Goal: Transaction & Acquisition: Purchase product/service

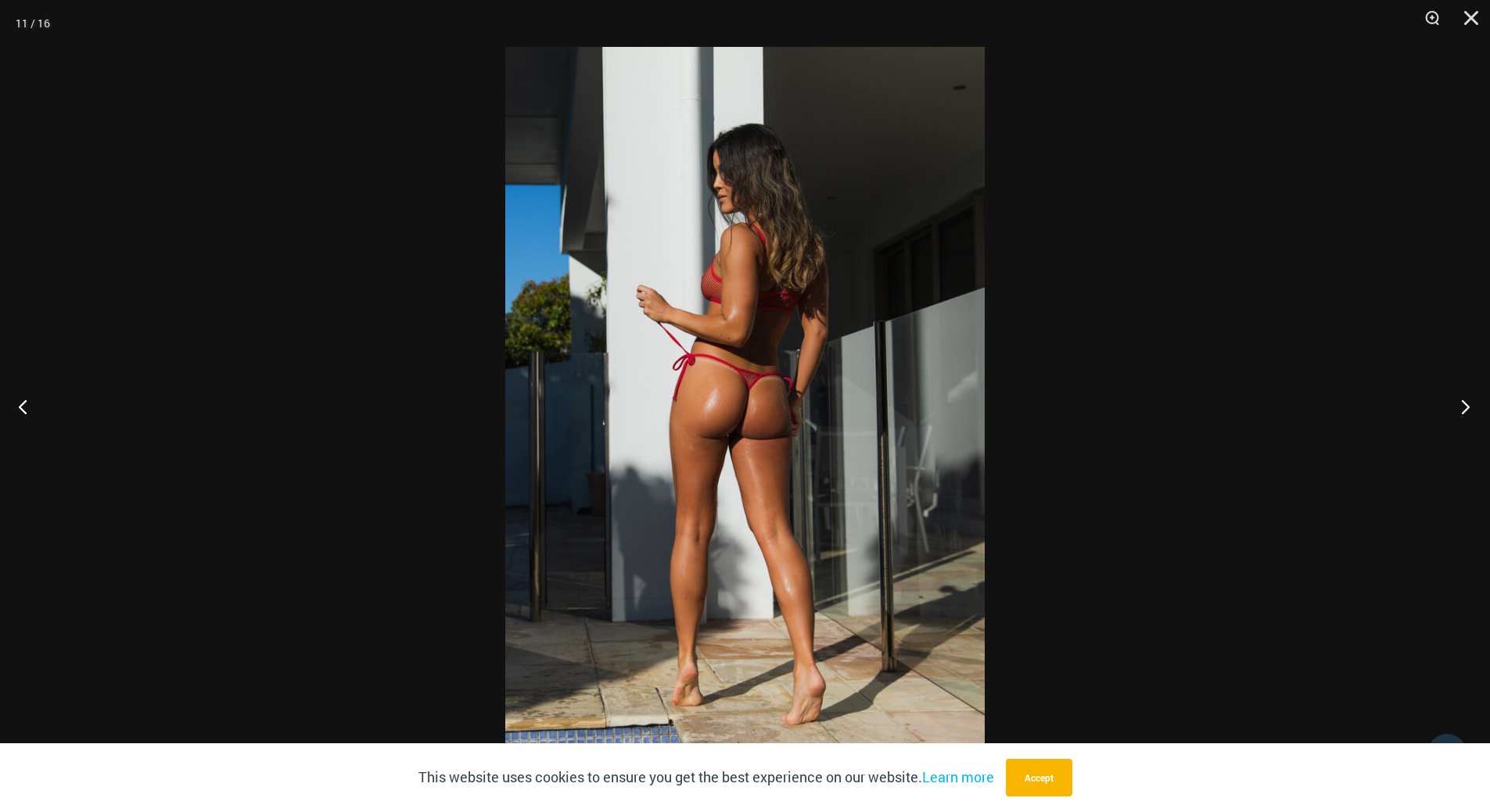
scroll to position [2175, 0]
click at [1465, 403] on button "Next" at bounding box center [1461, 406] width 58 height 78
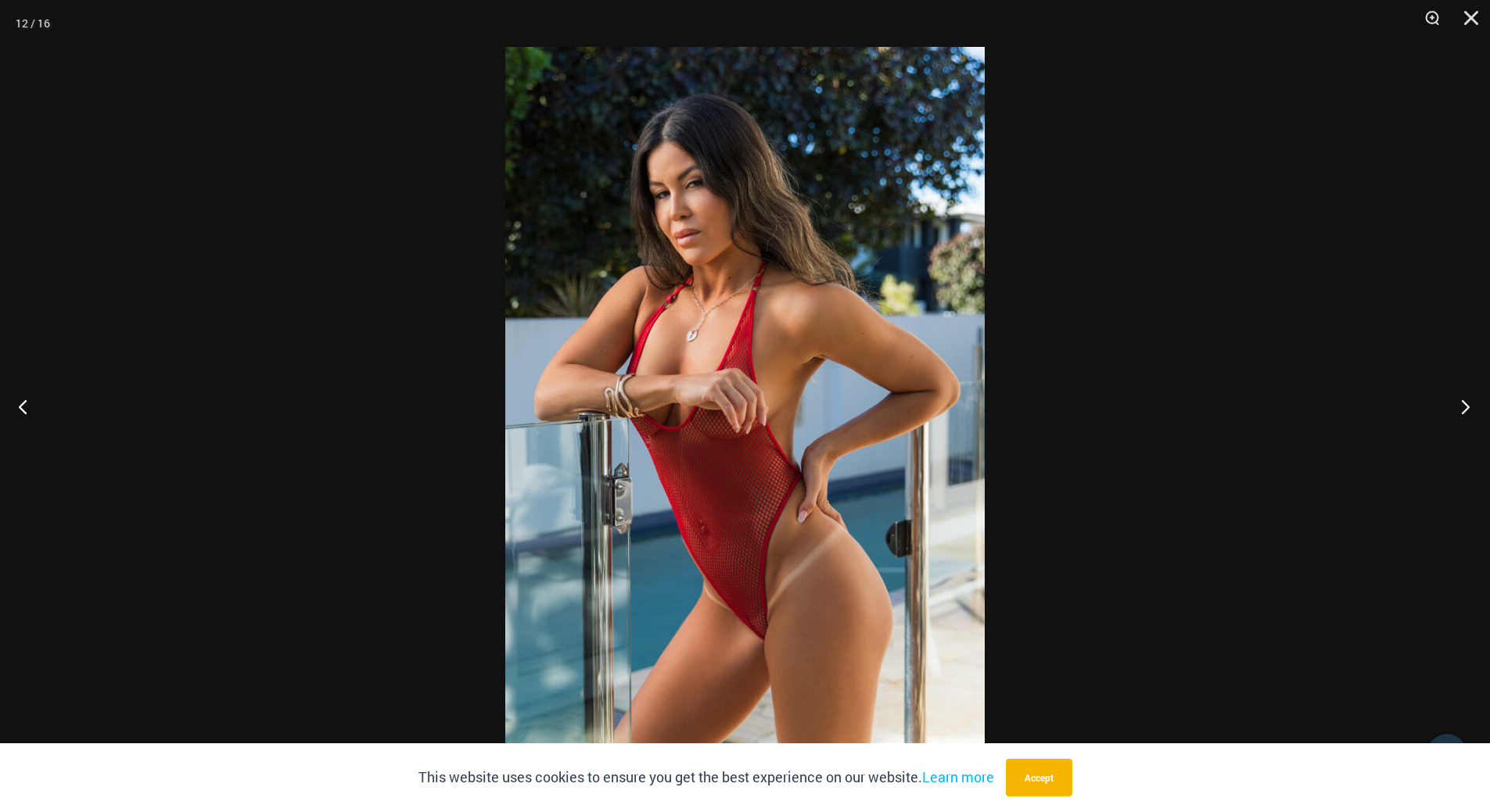
click at [1465, 404] on button "Next" at bounding box center [1461, 406] width 58 height 78
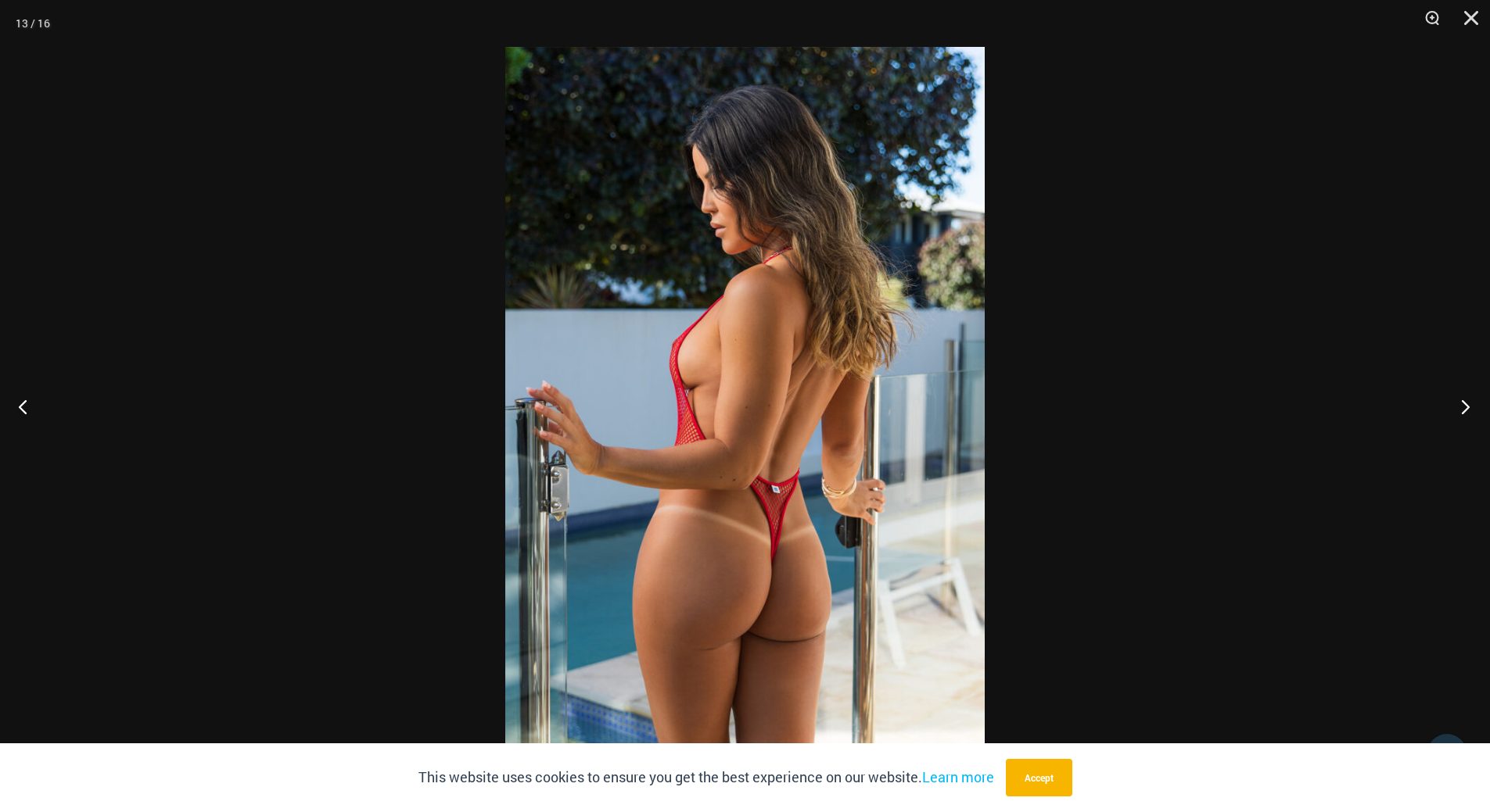
click at [1465, 404] on button "Next" at bounding box center [1461, 406] width 58 height 78
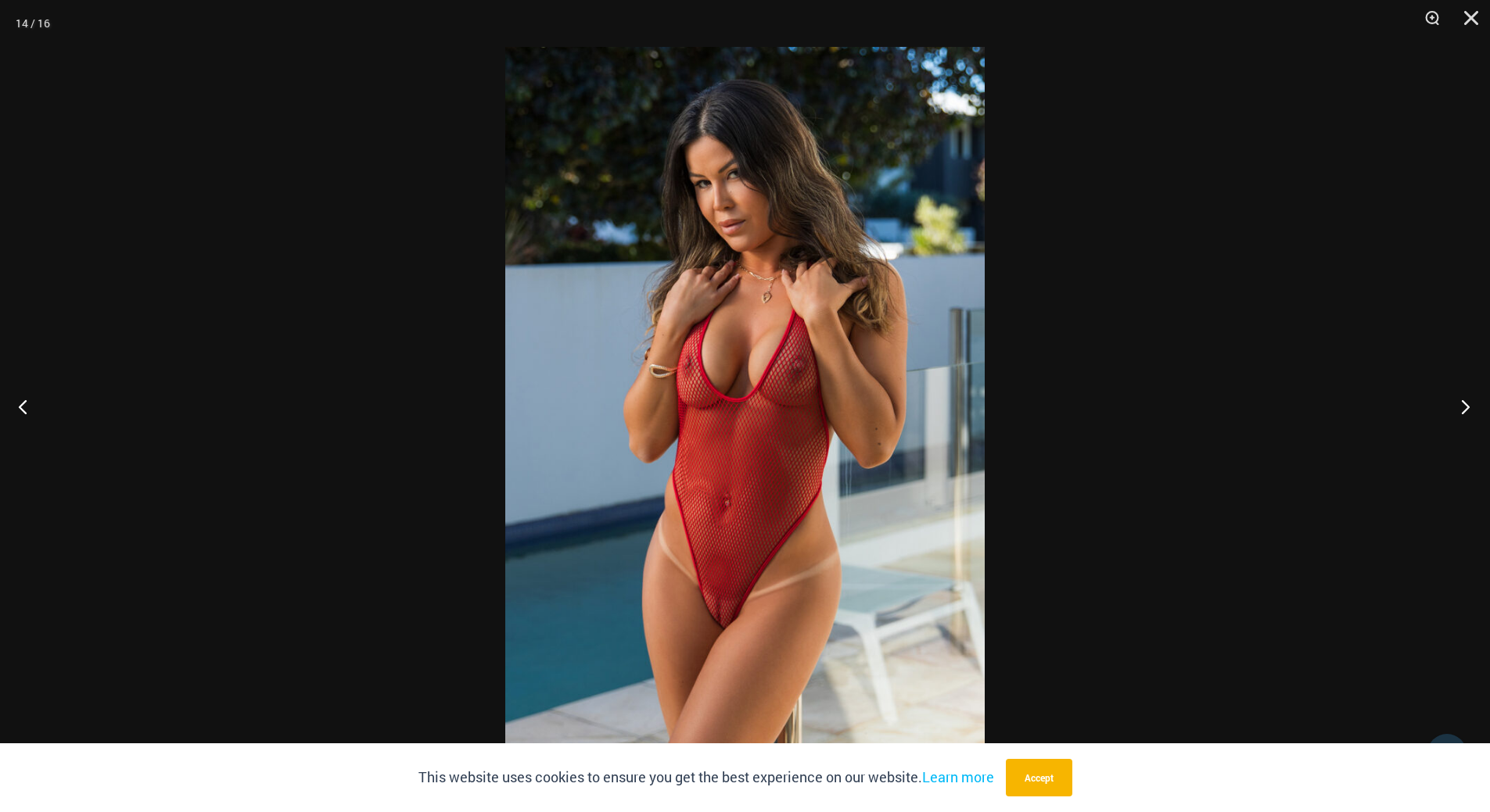
click at [1465, 404] on button "Next" at bounding box center [1461, 406] width 58 height 78
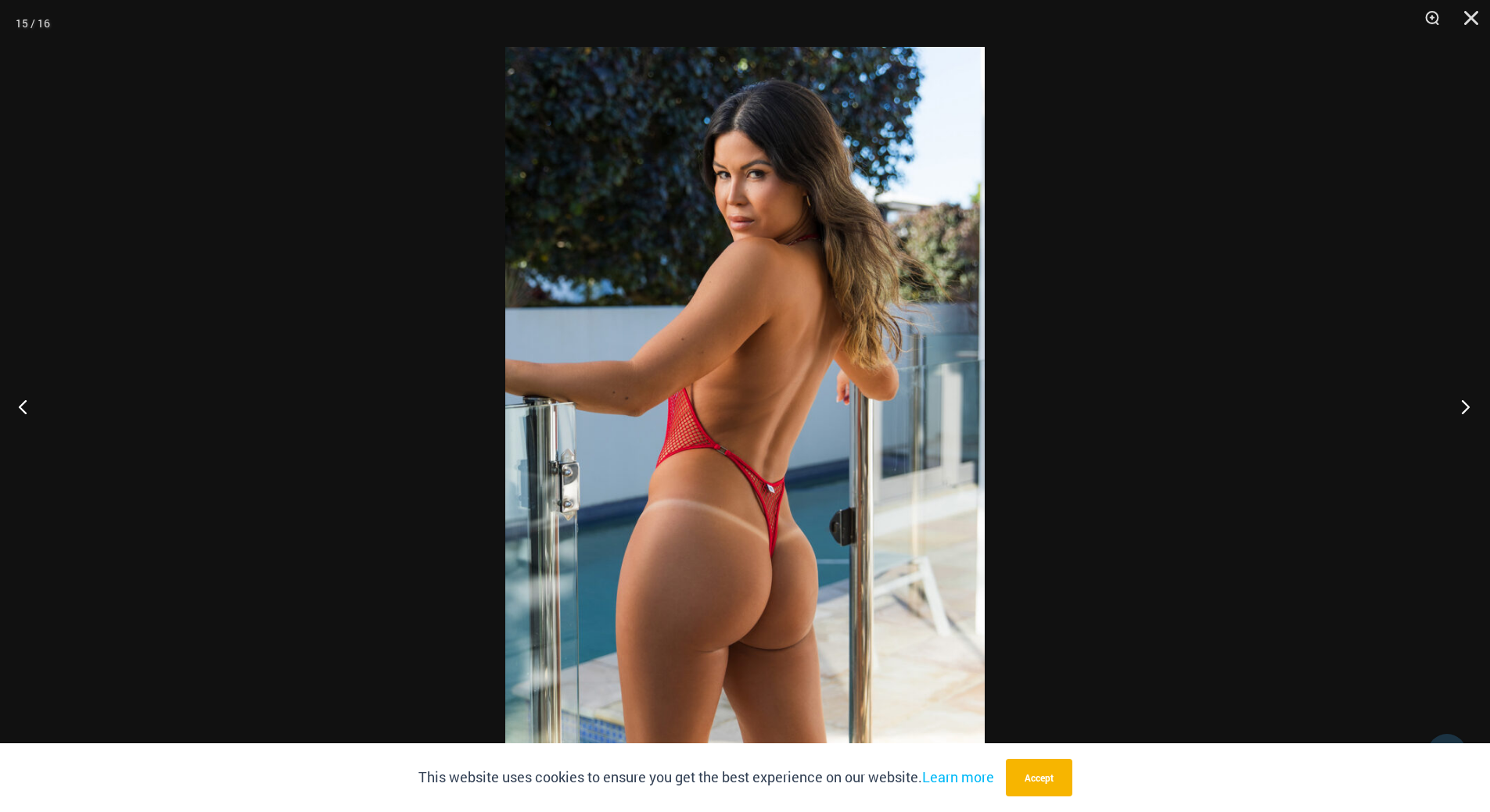
click at [1465, 404] on button "Next" at bounding box center [1461, 406] width 58 height 78
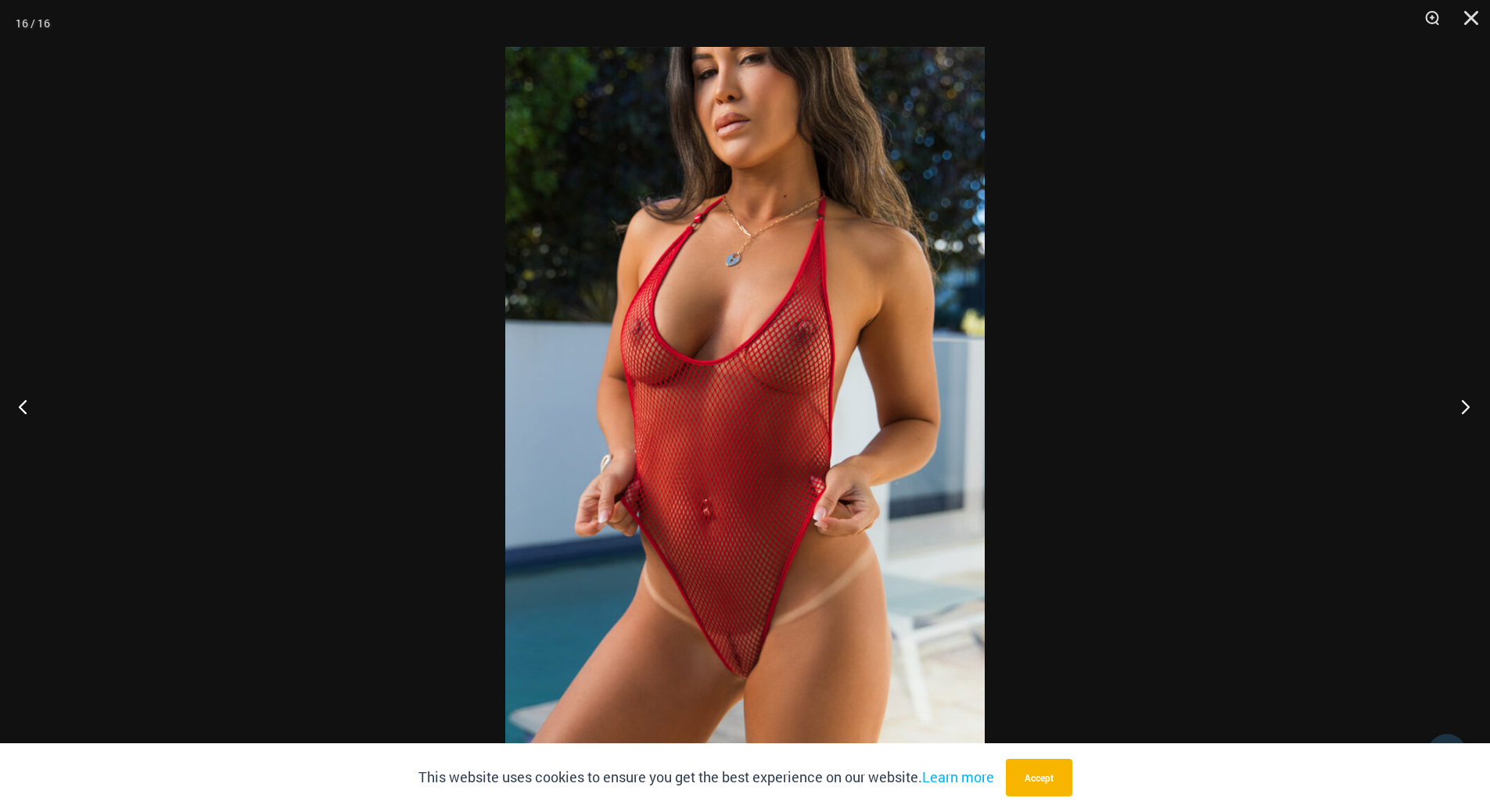
click at [1445, 401] on button "Next" at bounding box center [1461, 406] width 58 height 78
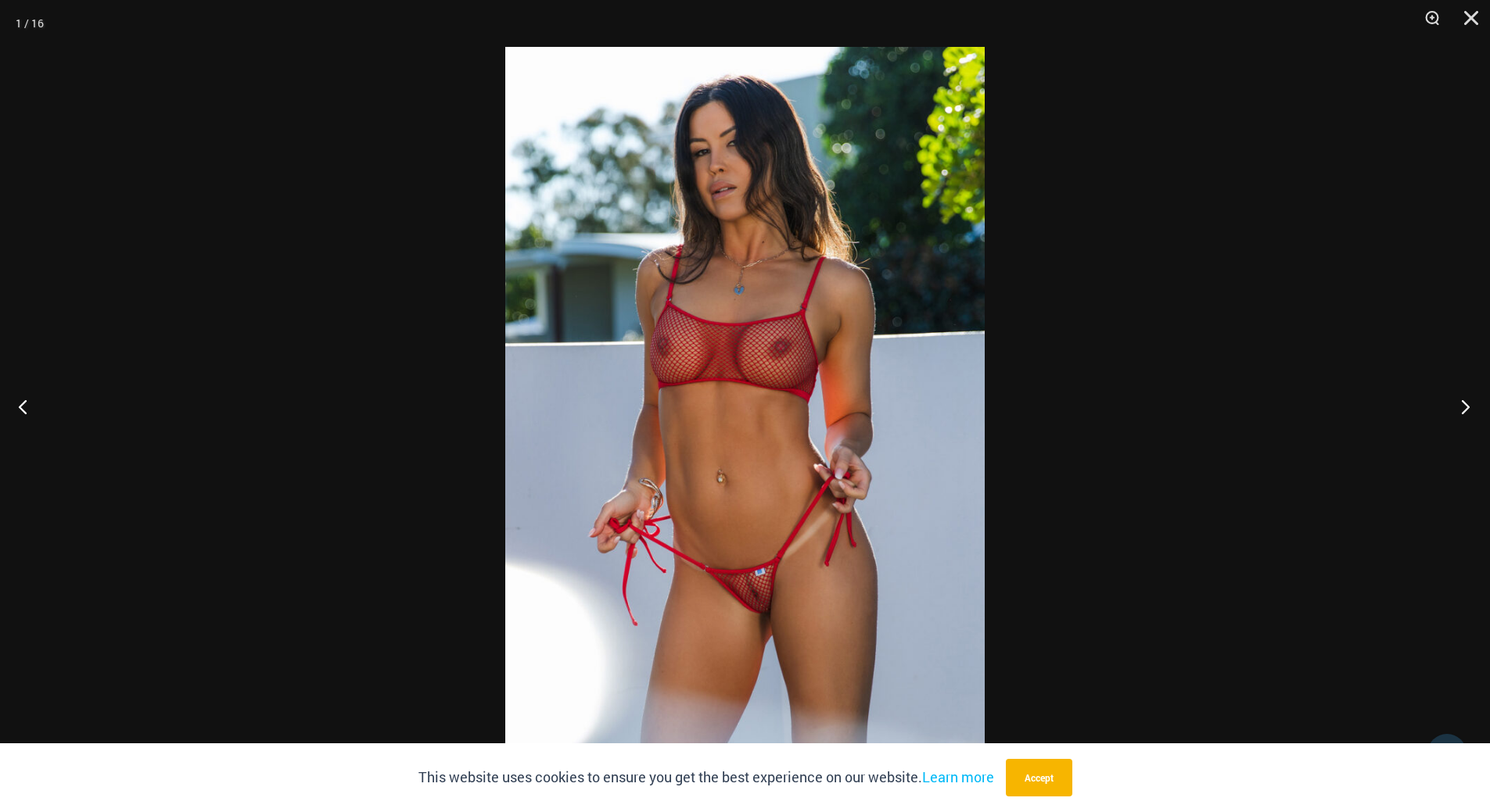
click at [1445, 401] on button "Next" at bounding box center [1461, 406] width 58 height 78
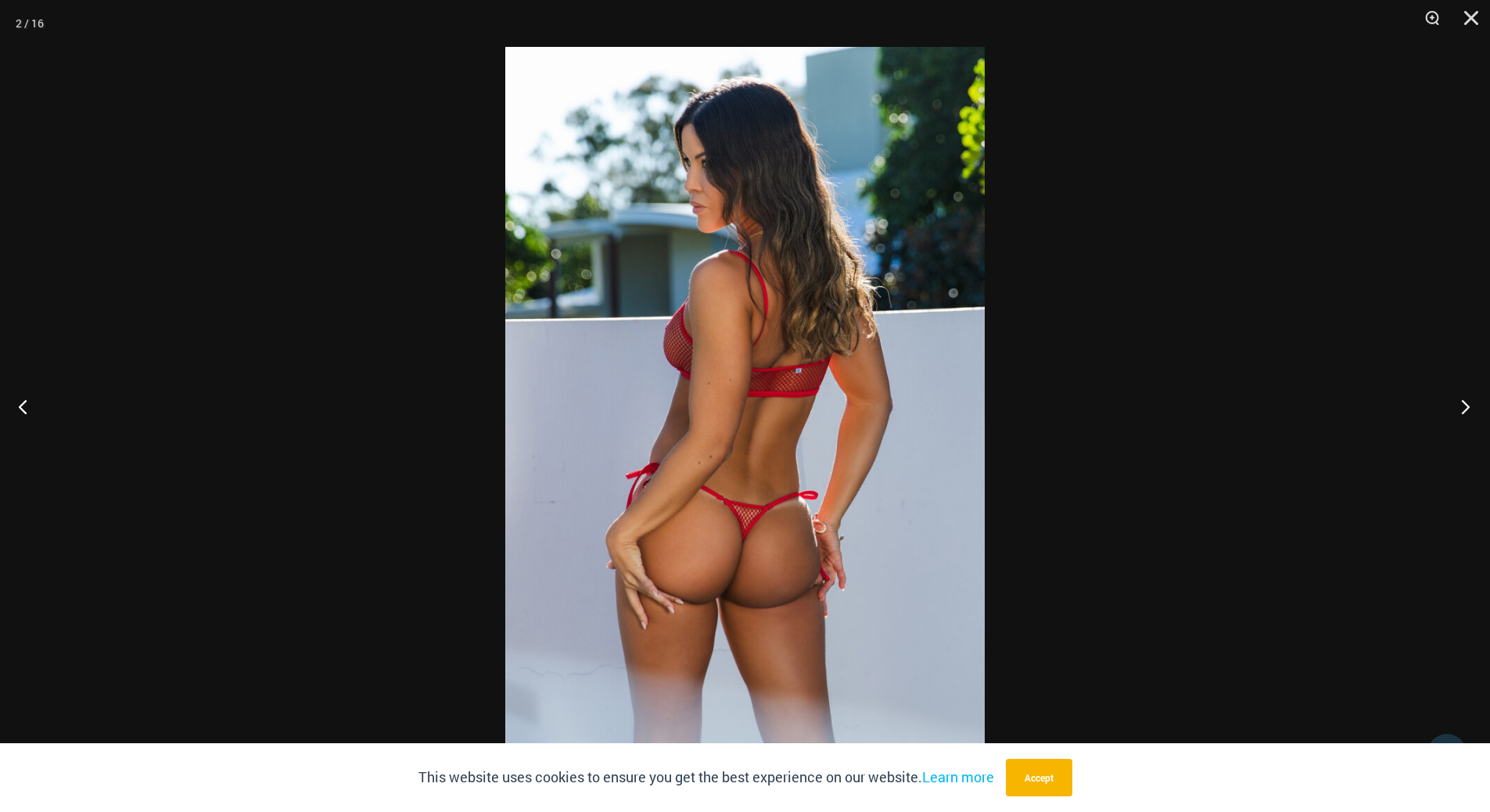
click at [1445, 401] on button "Next" at bounding box center [1461, 406] width 58 height 78
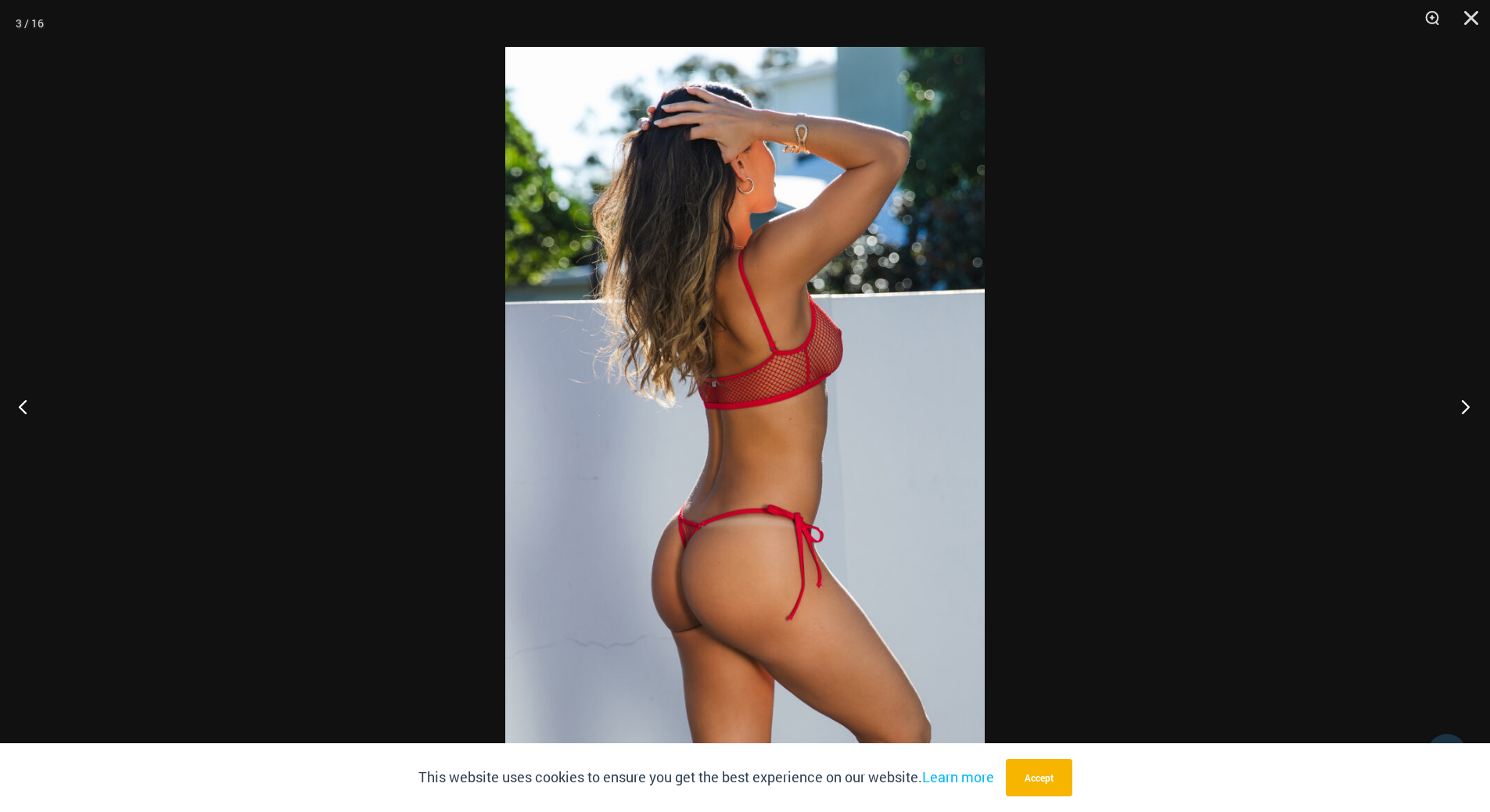
click at [1445, 401] on button "Next" at bounding box center [1461, 406] width 58 height 78
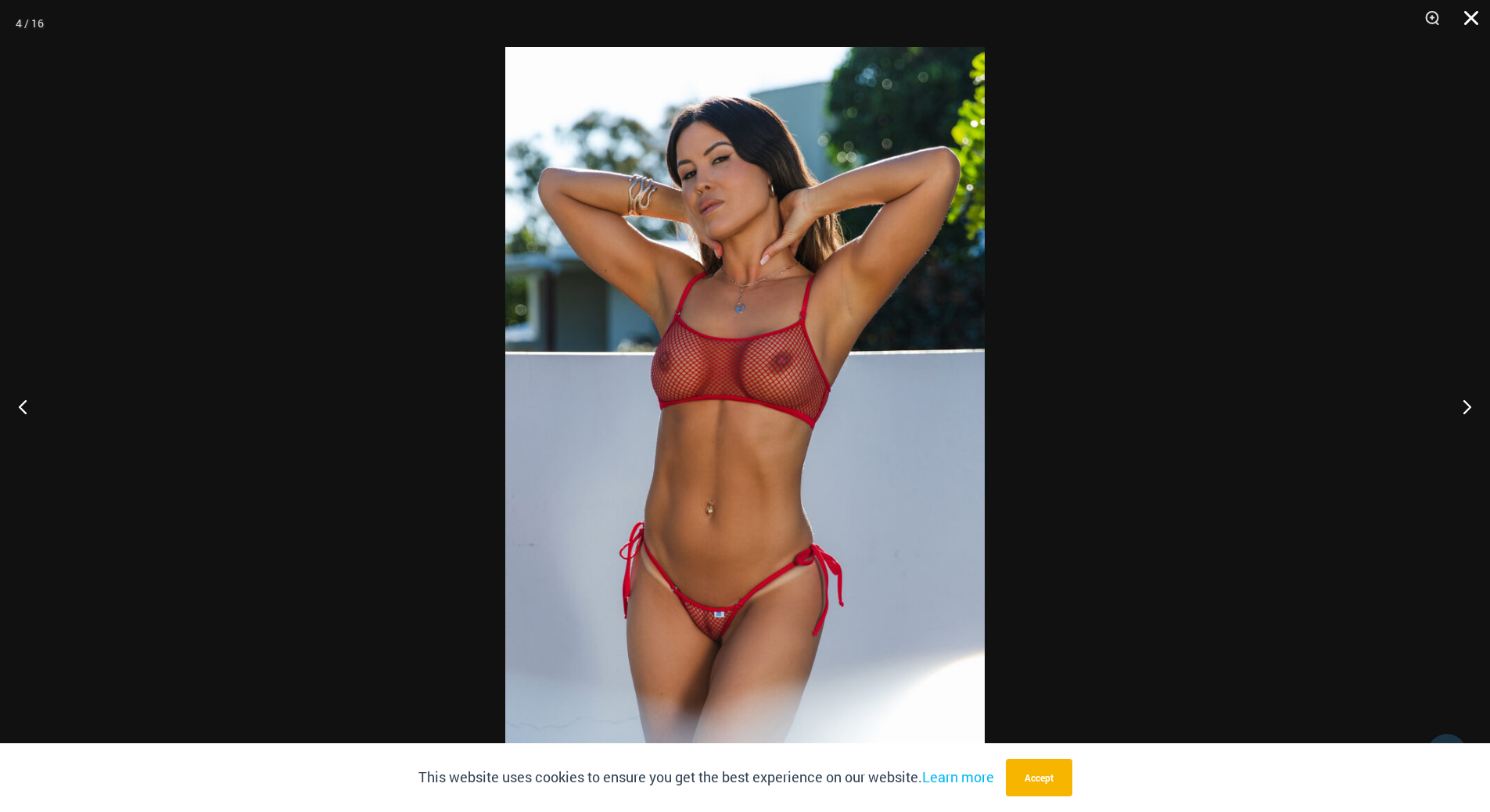
click at [1462, 12] on button "Close" at bounding box center [1466, 24] width 39 height 47
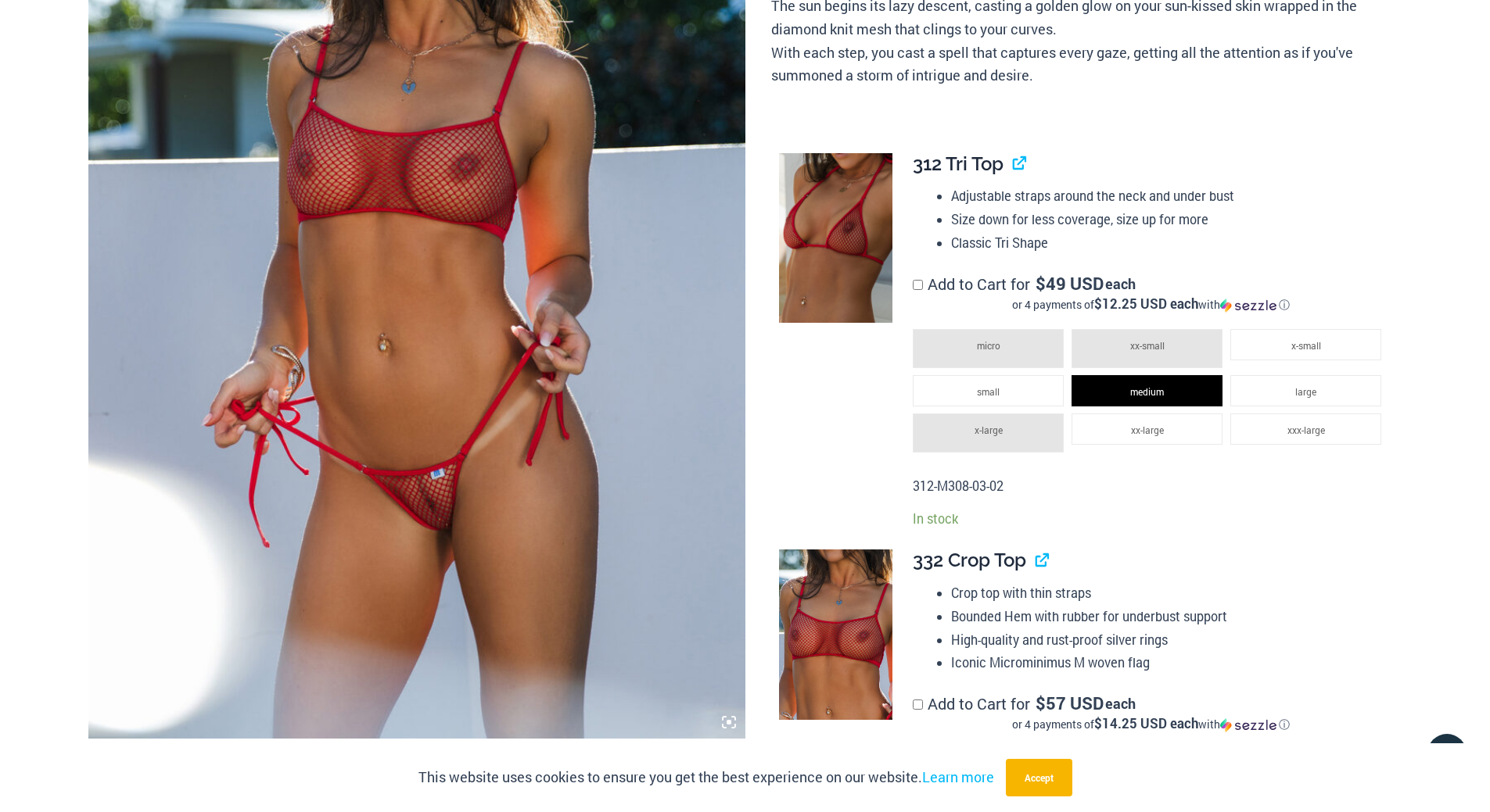
scroll to position [0, 0]
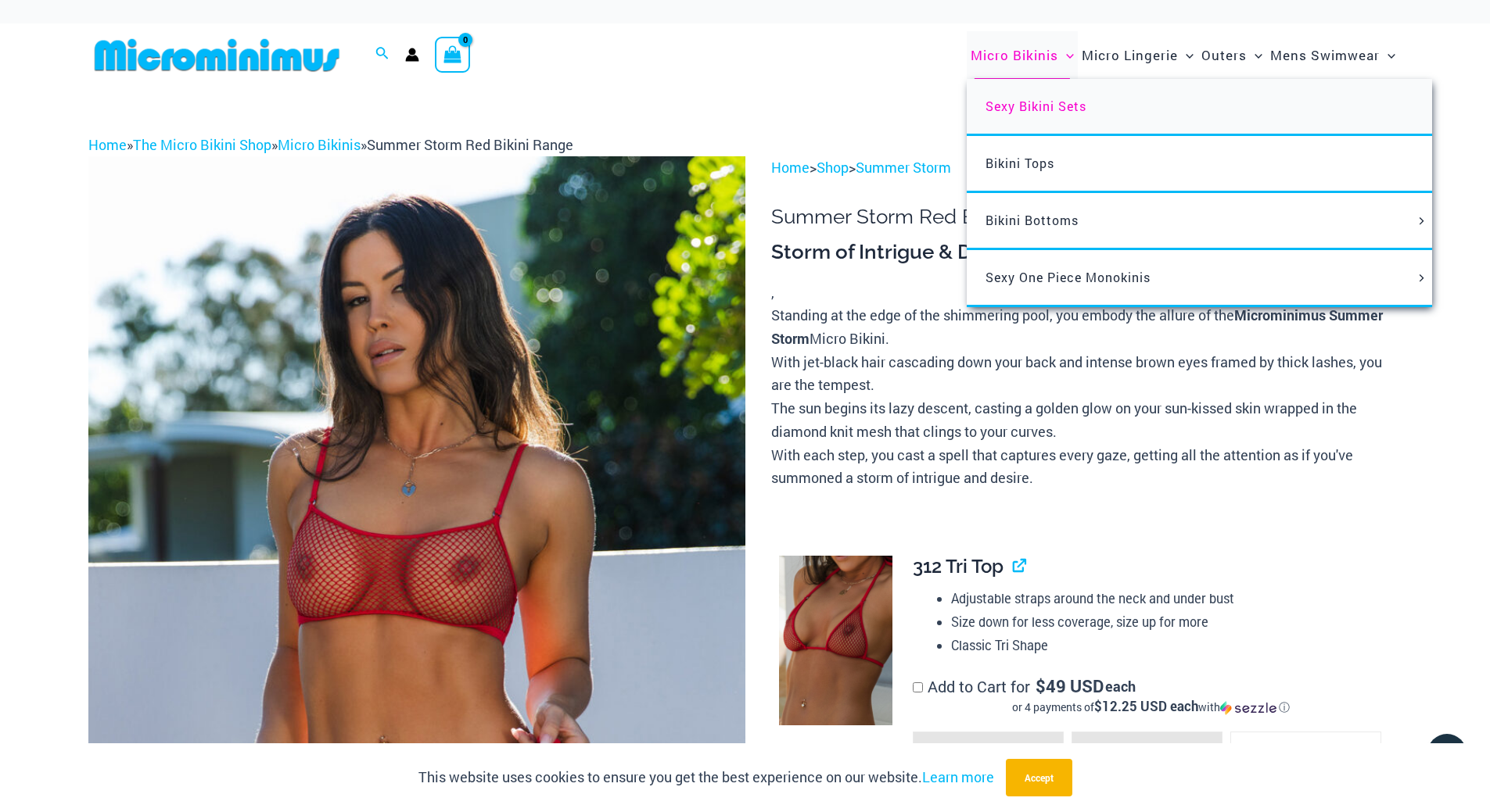
click at [1028, 95] on link "Sexy Bikini Sets" at bounding box center [1199, 107] width 466 height 57
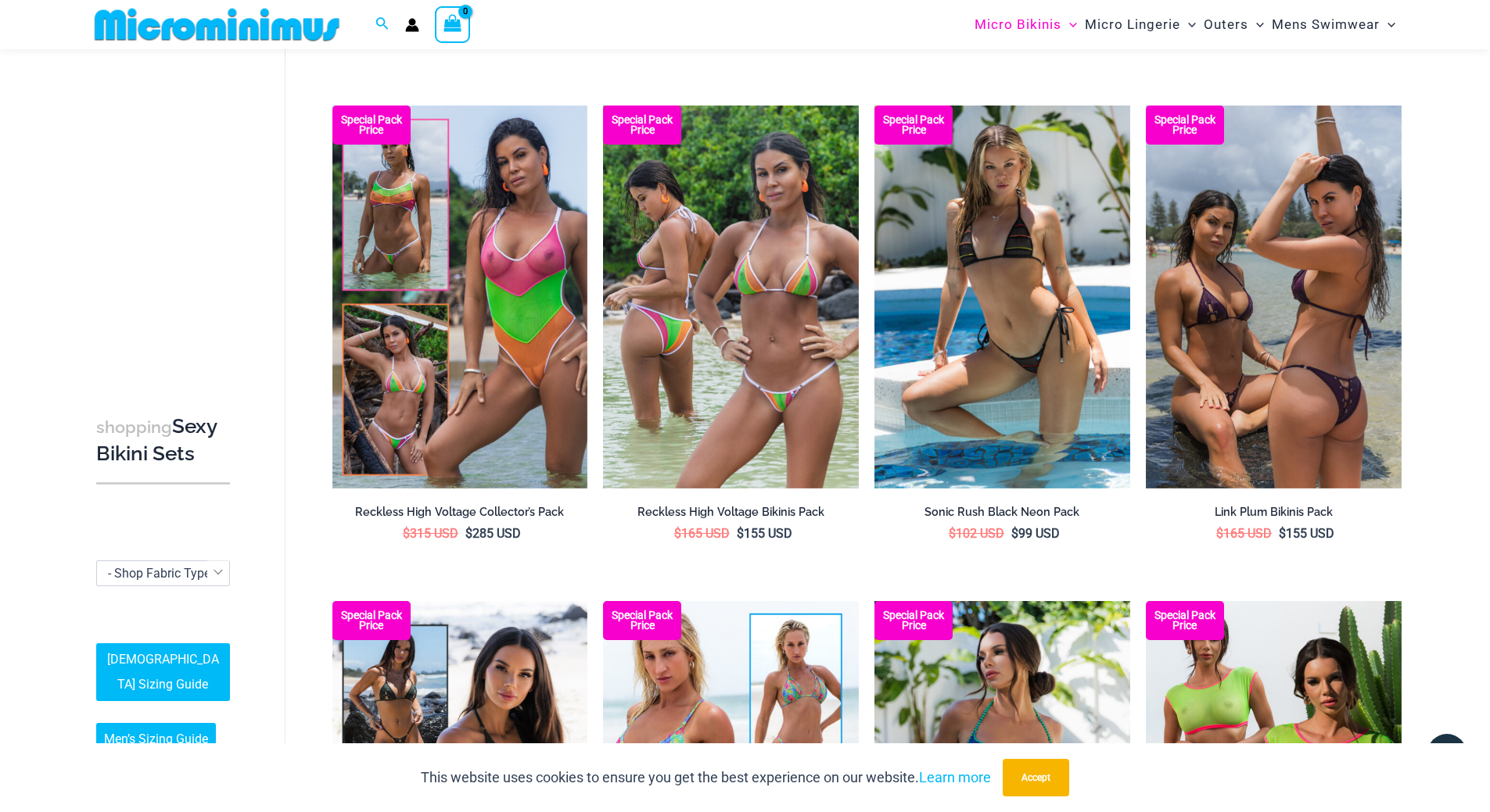
scroll to position [2539, 0]
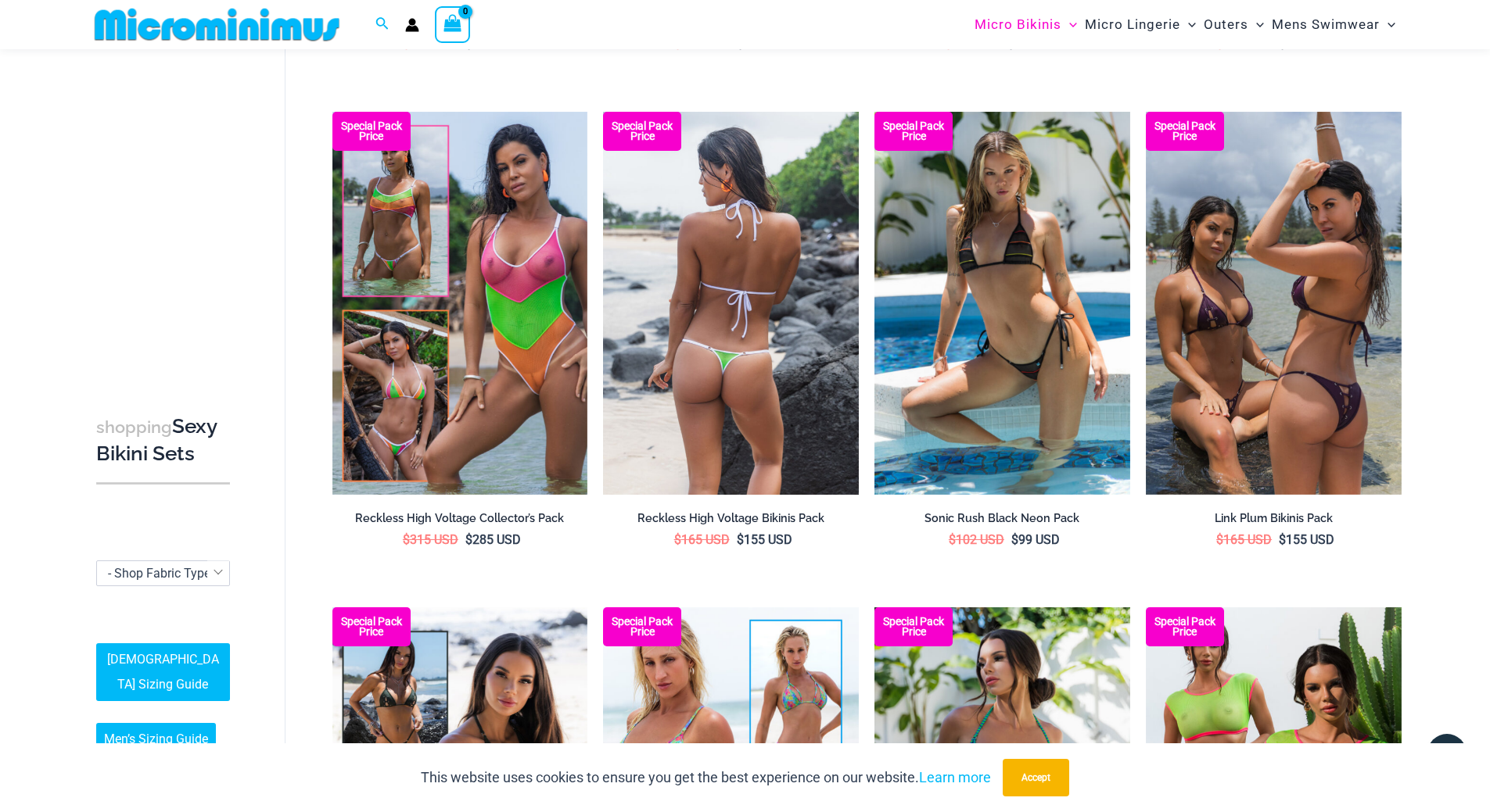
type input "**********"
click at [736, 338] on img at bounding box center [730, 304] width 256 height 383
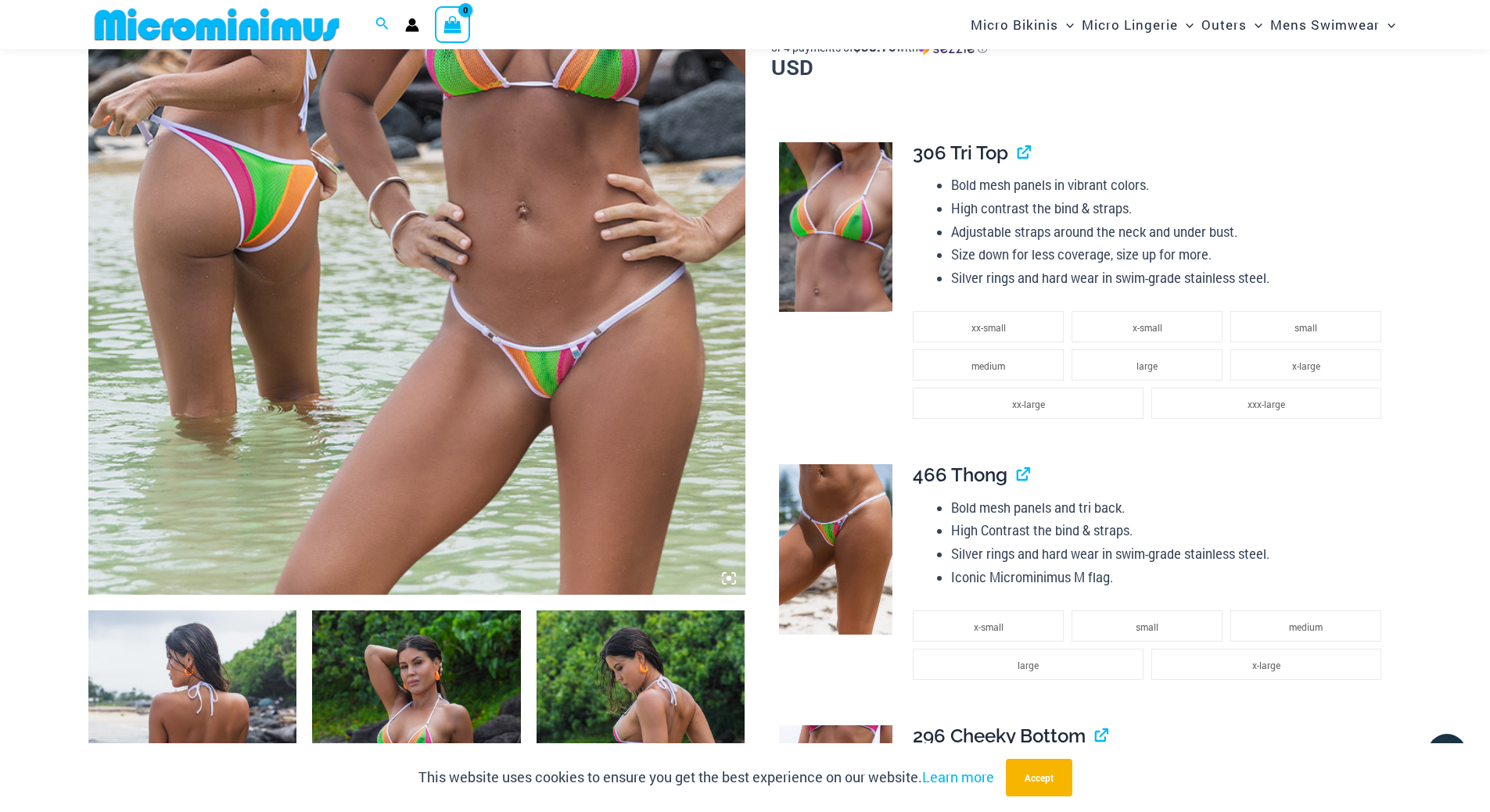
scroll to position [897, 0]
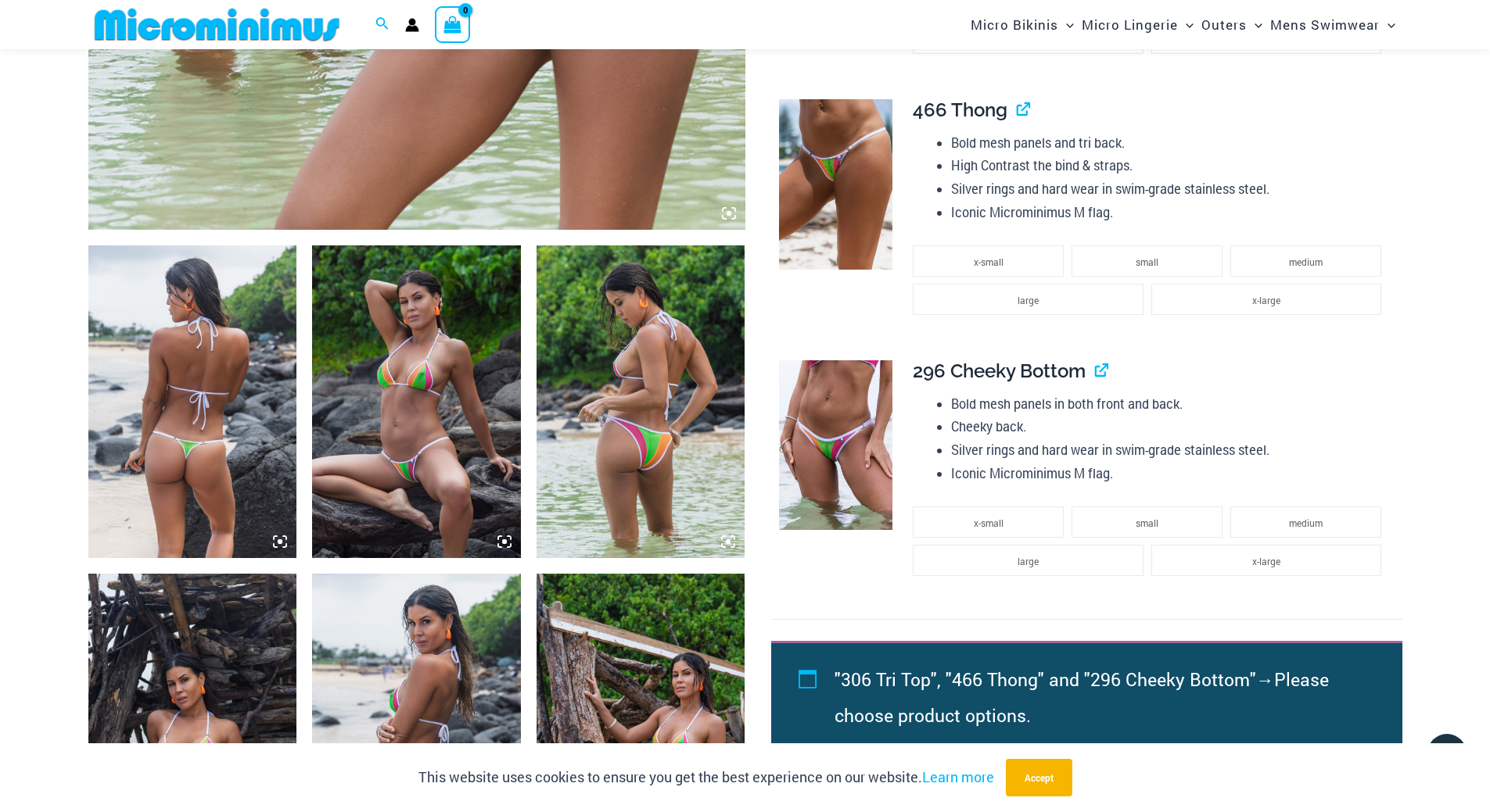
type input "**********"
click at [407, 430] on img at bounding box center [416, 401] width 209 height 313
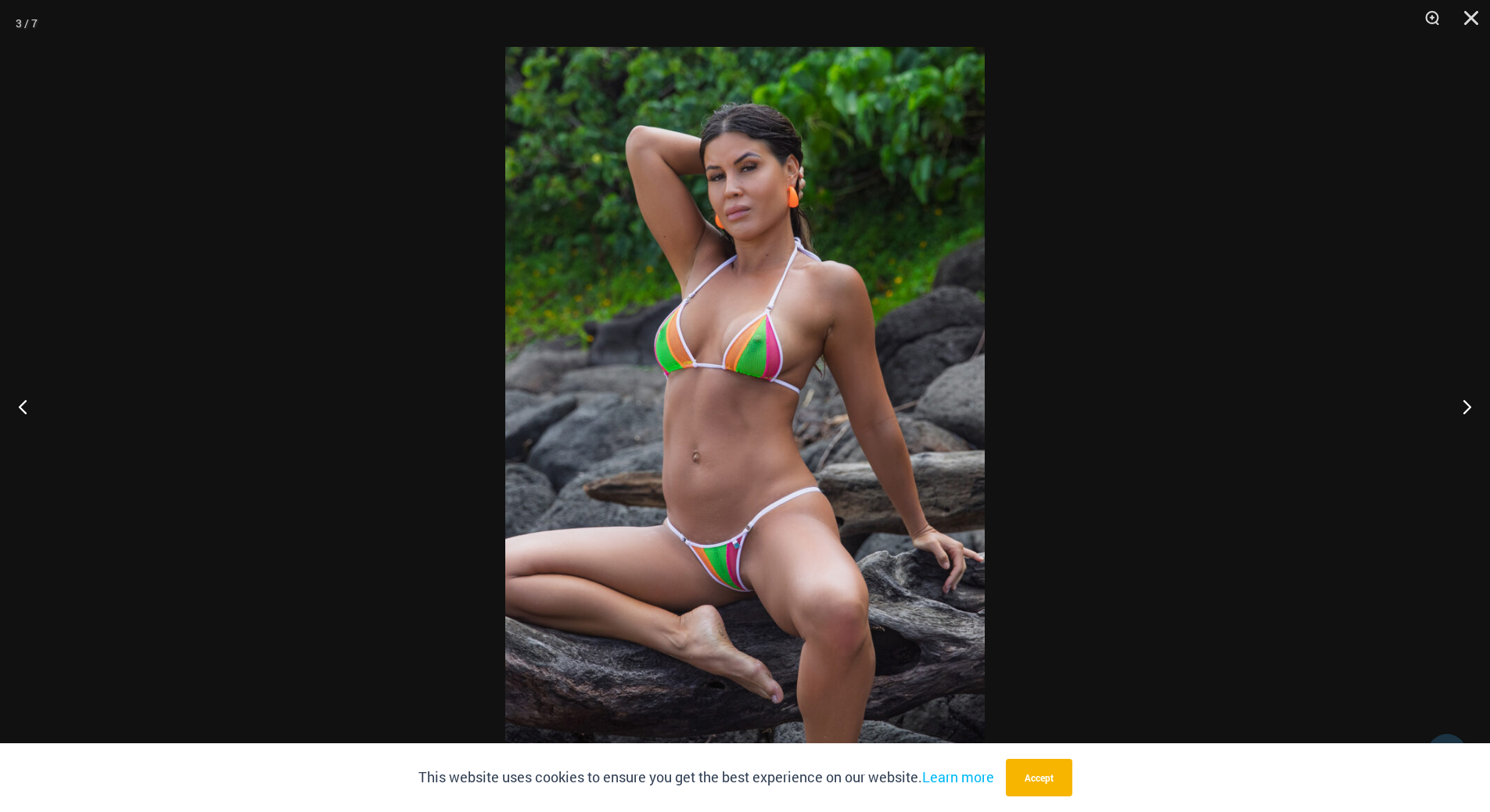
click at [726, 356] on img at bounding box center [745, 406] width 479 height 719
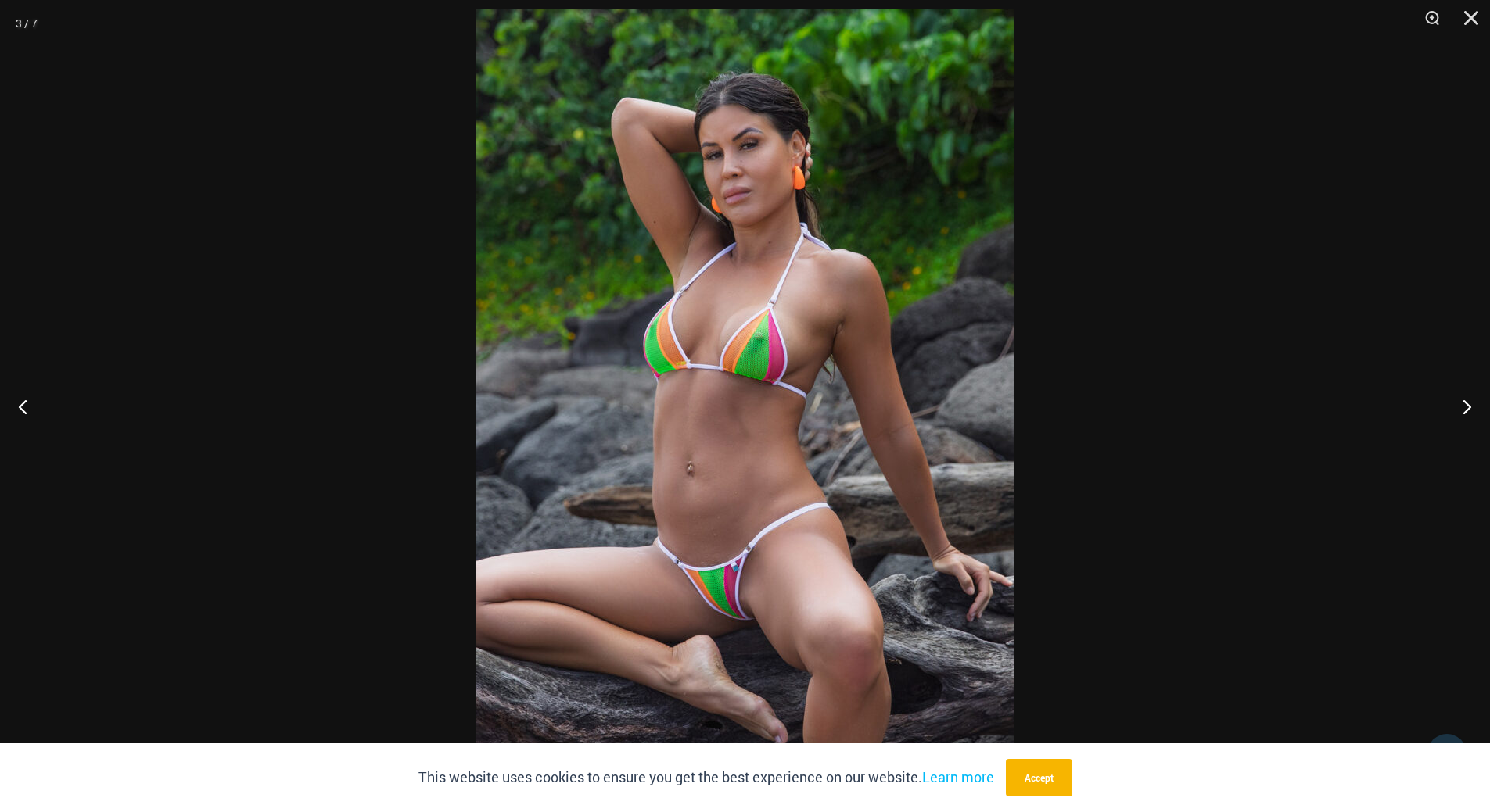
click at [726, 356] on img at bounding box center [744, 412] width 537 height 806
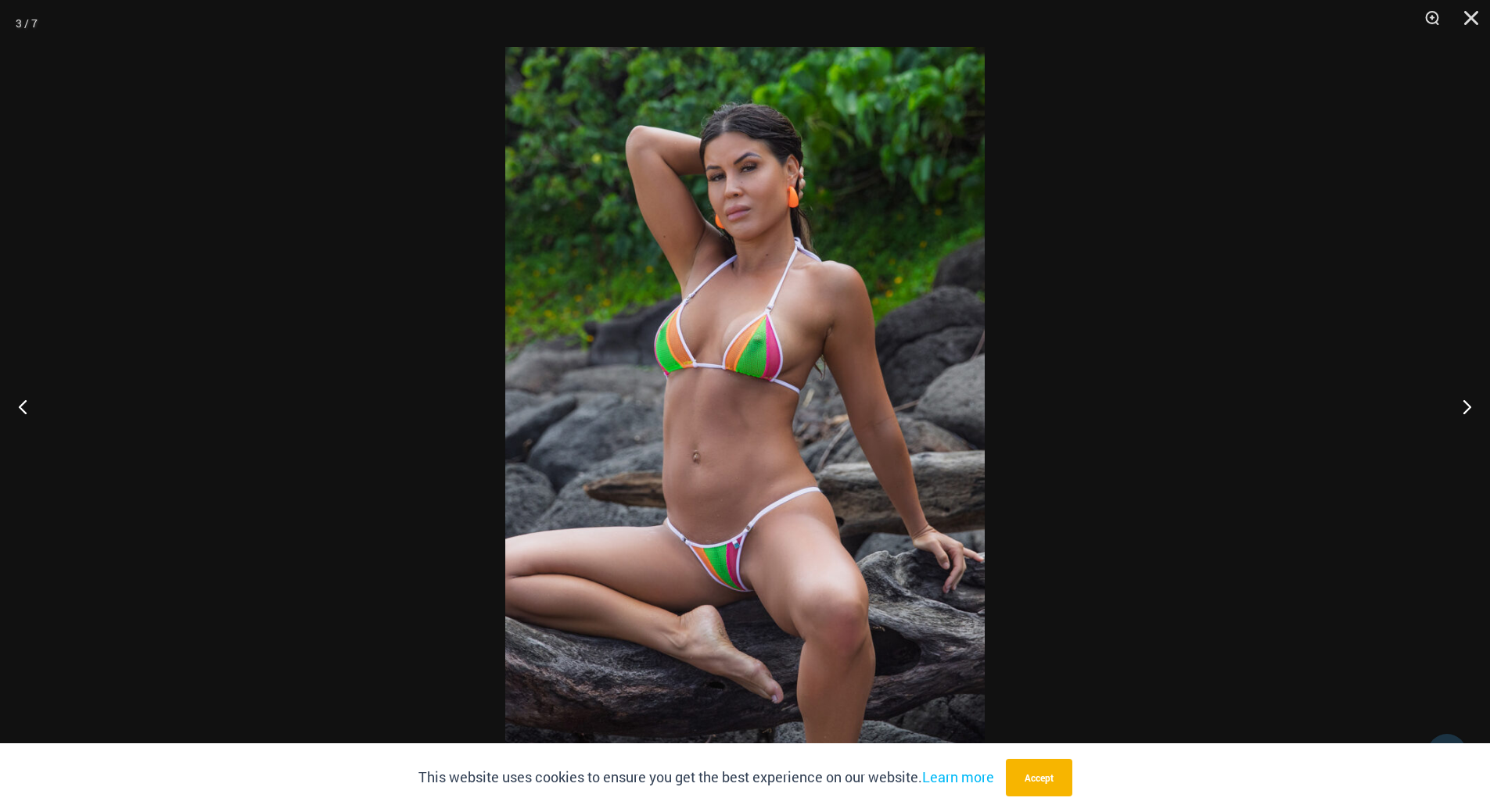
click at [726, 356] on img at bounding box center [745, 406] width 479 height 719
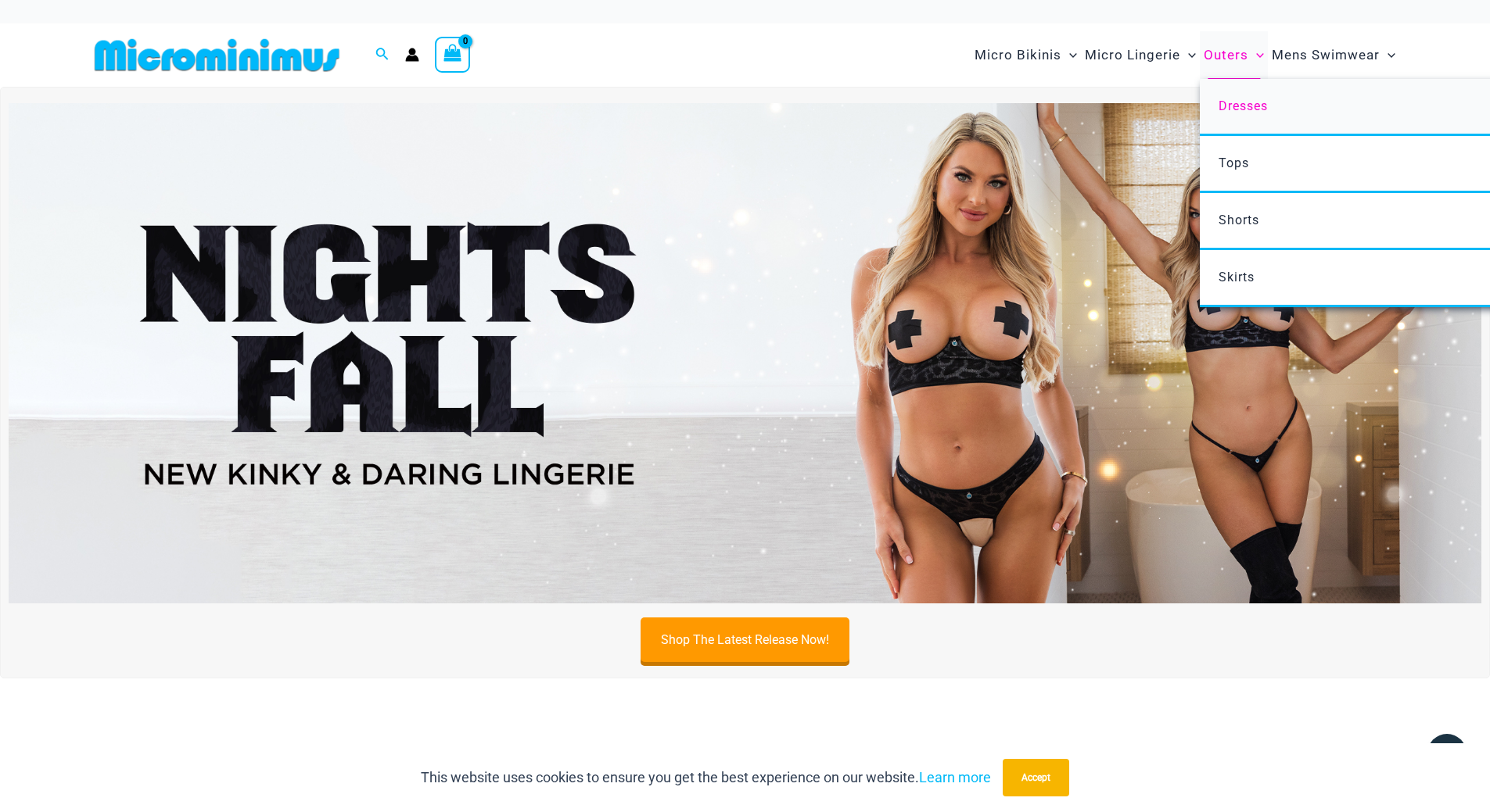
type input "**********"
click at [1243, 103] on span "Dresses" at bounding box center [1243, 106] width 50 height 15
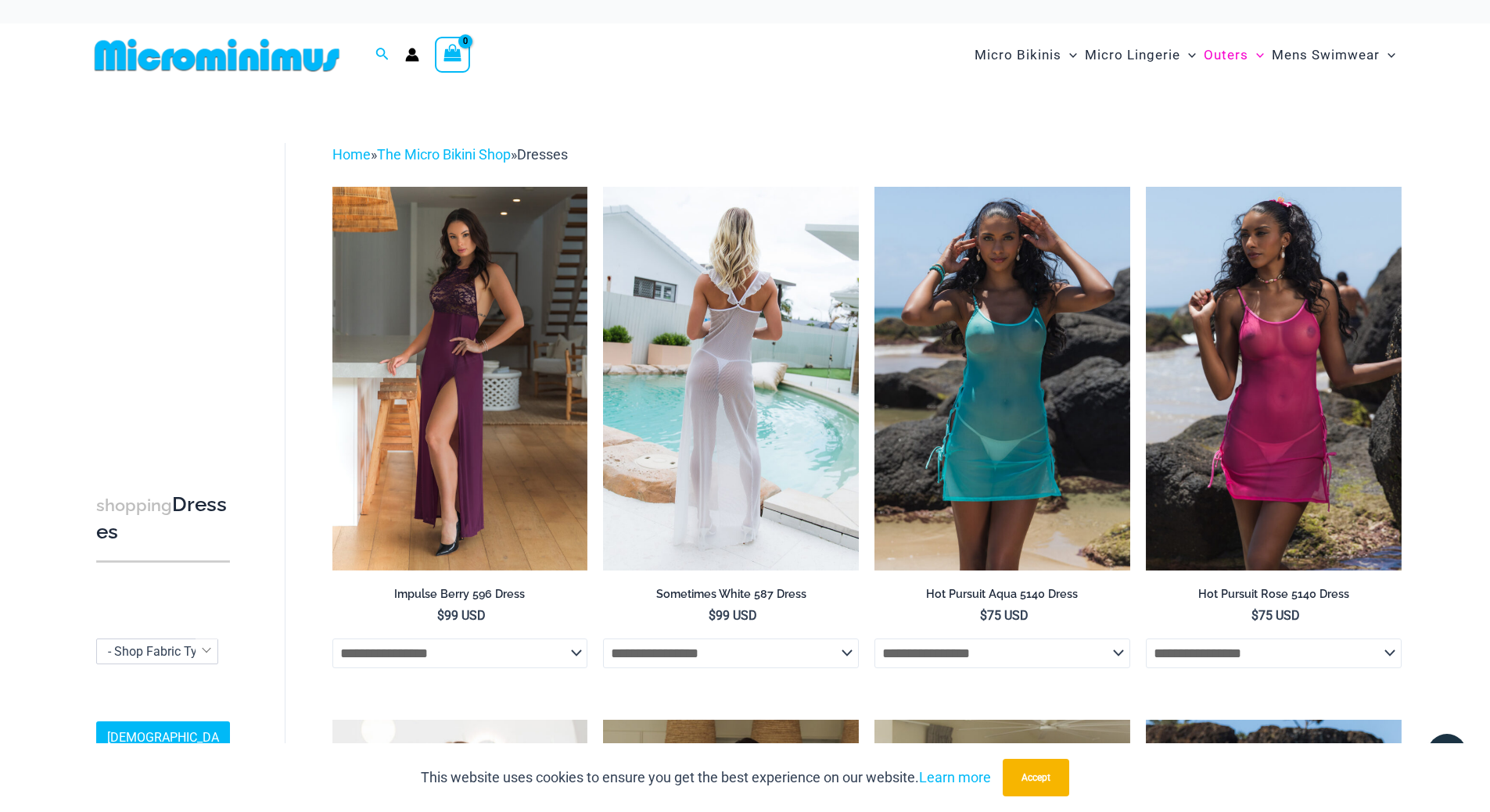
type input "**********"
click at [714, 288] on img at bounding box center [730, 378] width 256 height 383
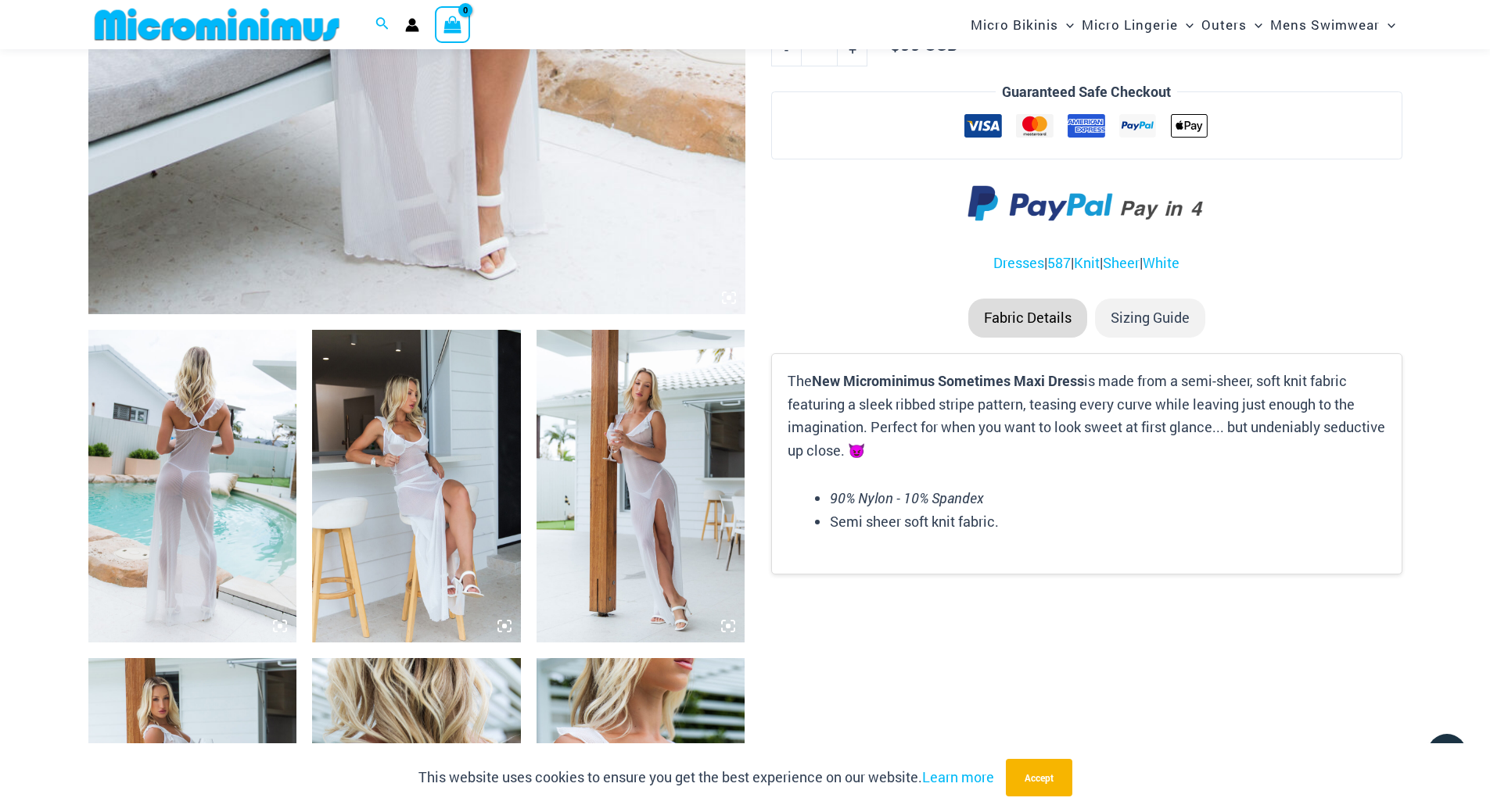
scroll to position [897, 0]
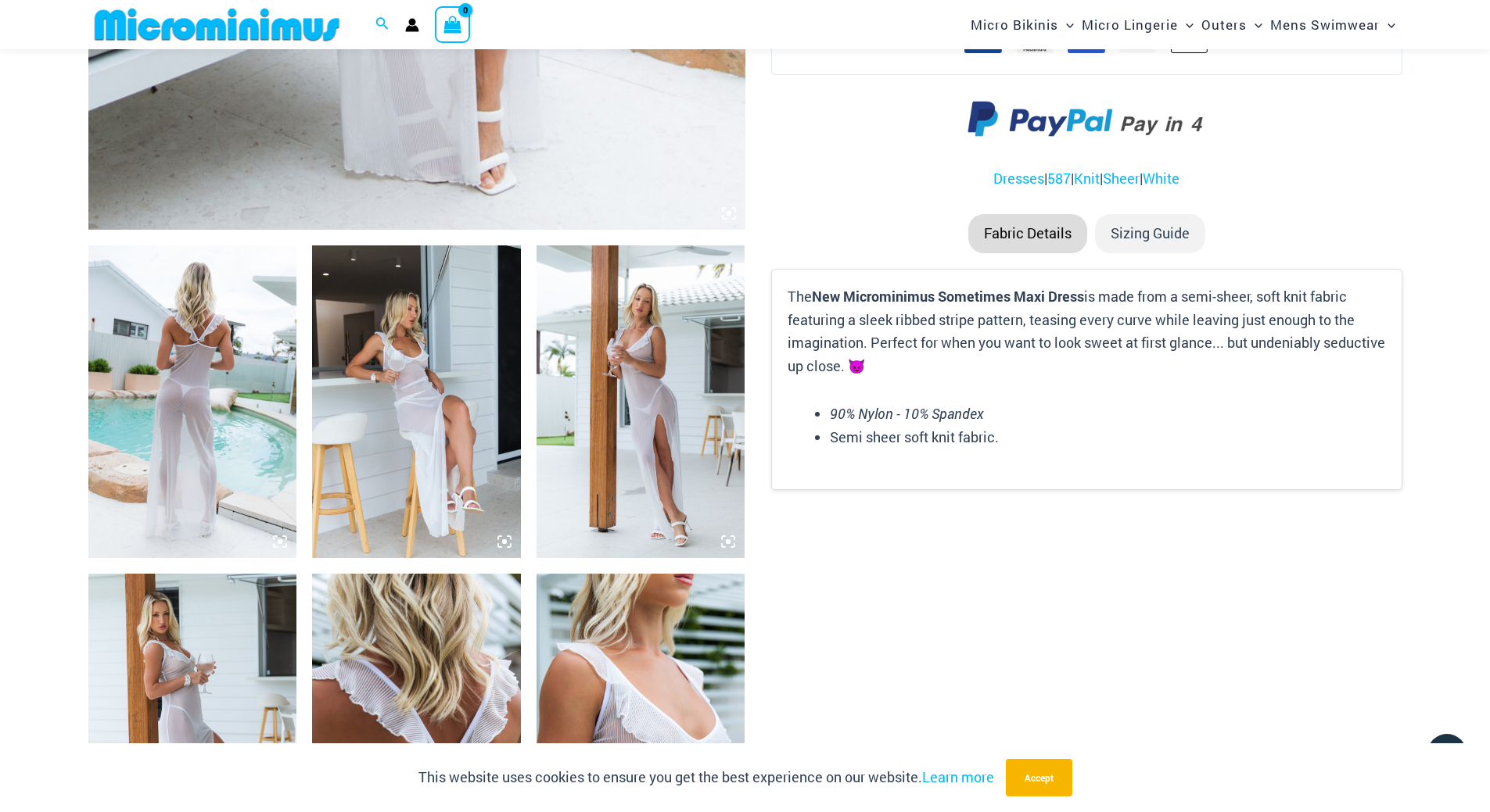
type input "**********"
click at [411, 387] on img at bounding box center [416, 401] width 209 height 313
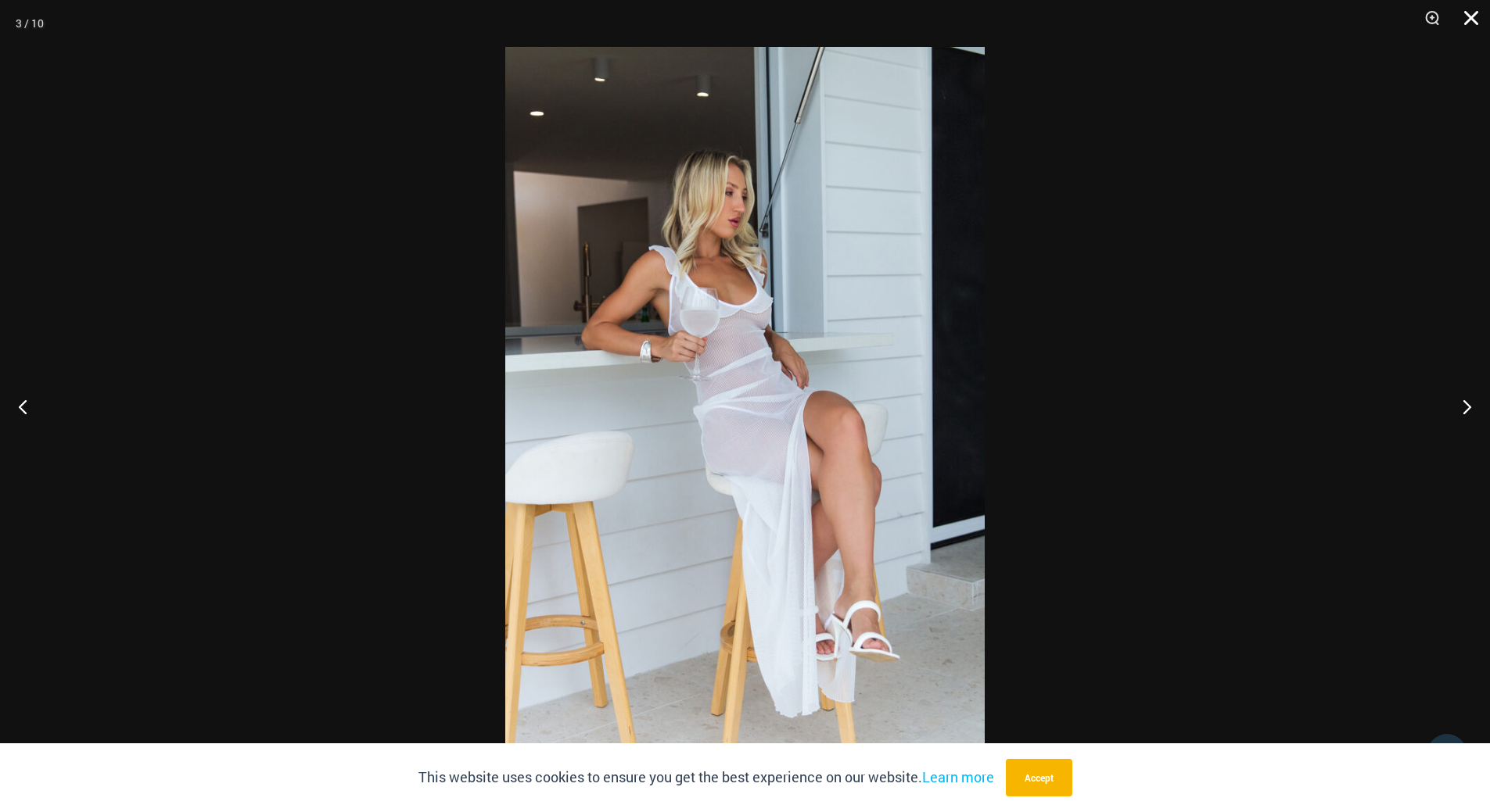
click at [1467, 24] on button "Close" at bounding box center [1466, 24] width 39 height 47
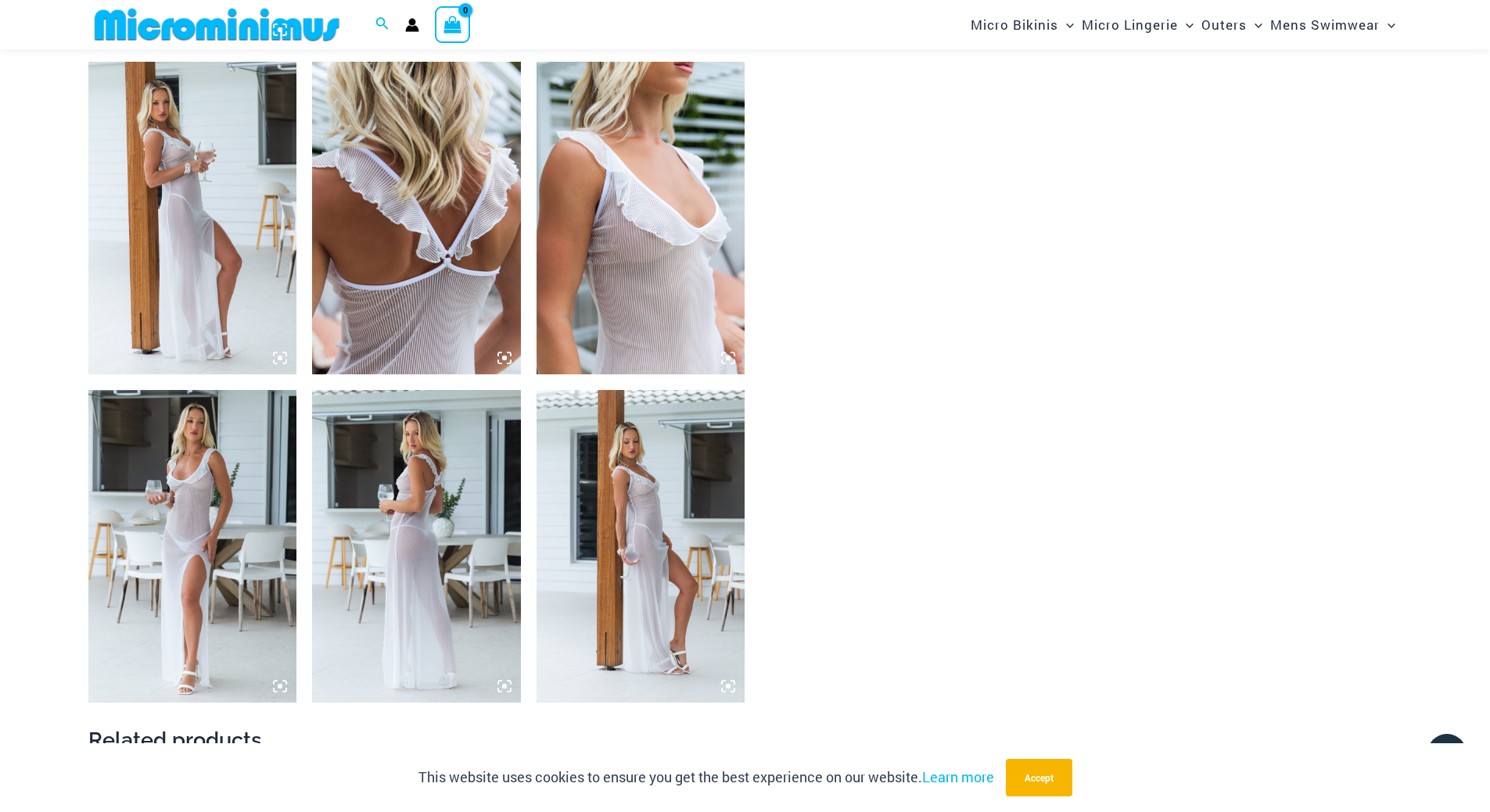
scroll to position [1445, 0]
